Goal: Check status

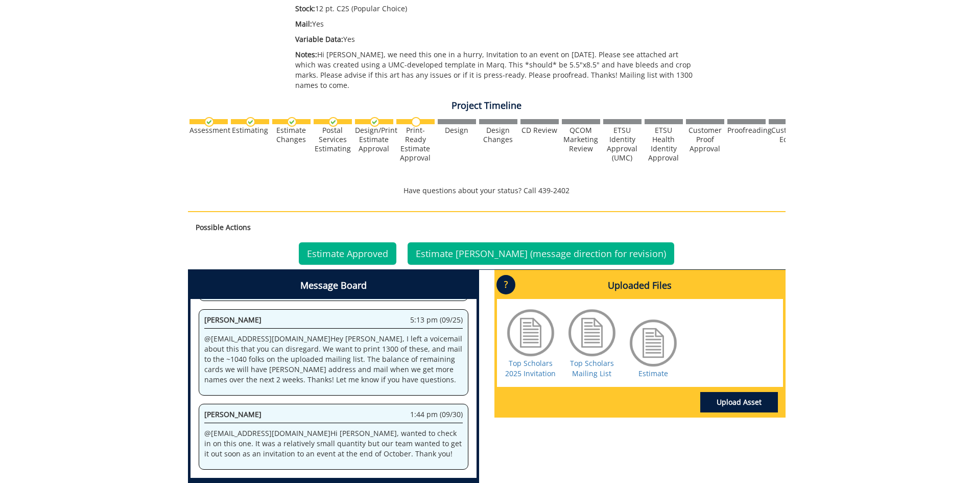
scroll to position [358, 0]
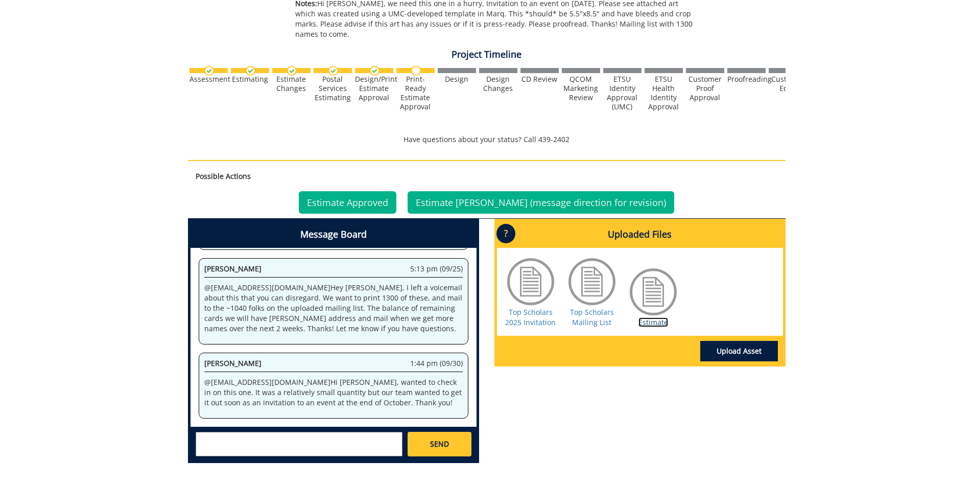
click at [647, 317] on link "Estimate" at bounding box center [653, 322] width 30 height 10
click at [392, 195] on link "Estimate Approved" at bounding box center [348, 202] width 98 height 22
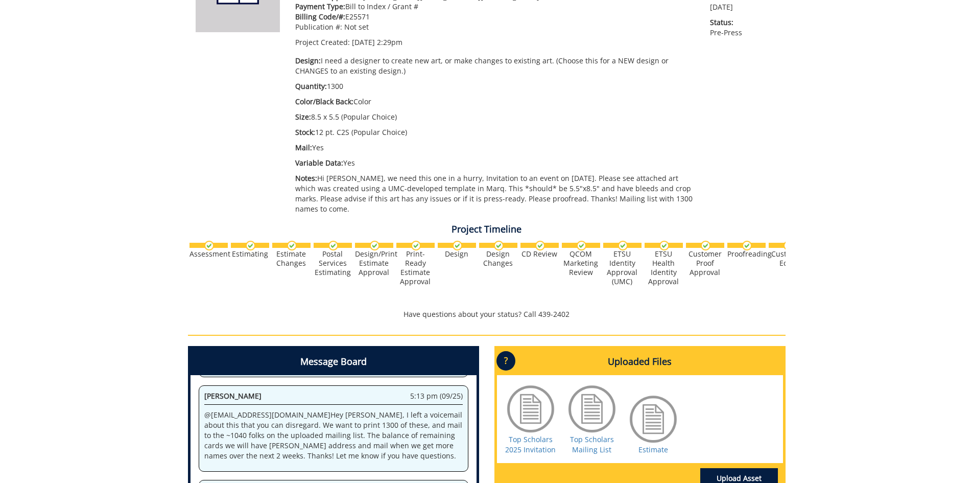
scroll to position [132, 0]
